Goal: Go to known website: Go to known website

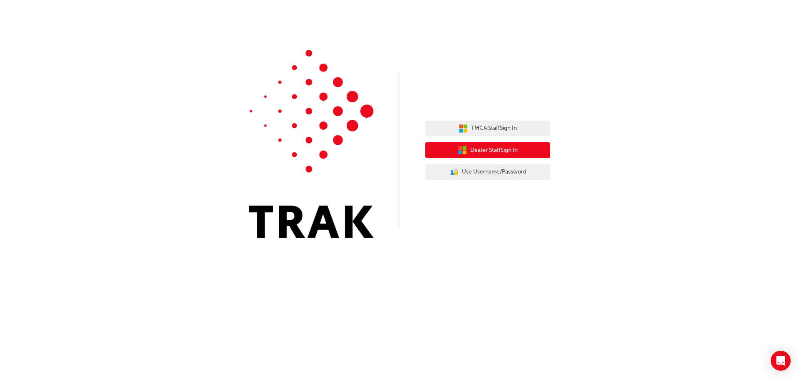
click at [501, 151] on span "Dealer Staff Sign In" at bounding box center [493, 151] width 47 height 10
